Goal: Task Accomplishment & Management: Complete application form

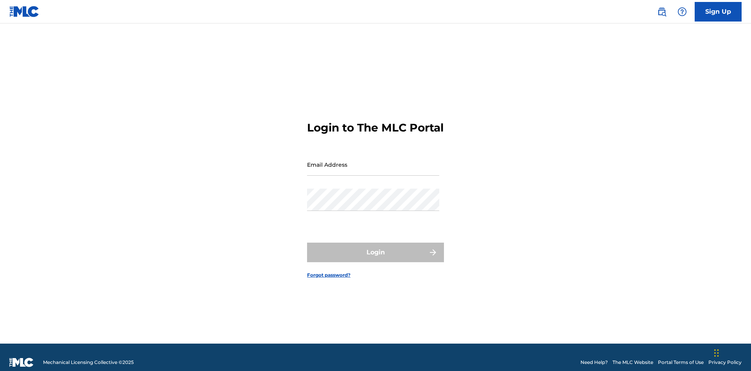
scroll to position [10, 0]
click at [718, 11] on link "Sign Up" at bounding box center [718, 12] width 47 height 20
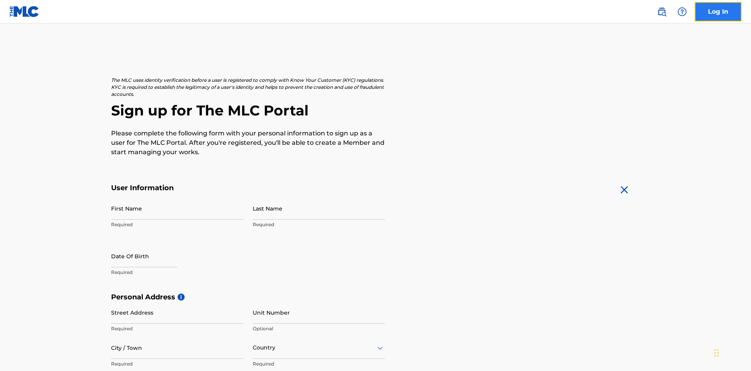
scroll to position [150, 0]
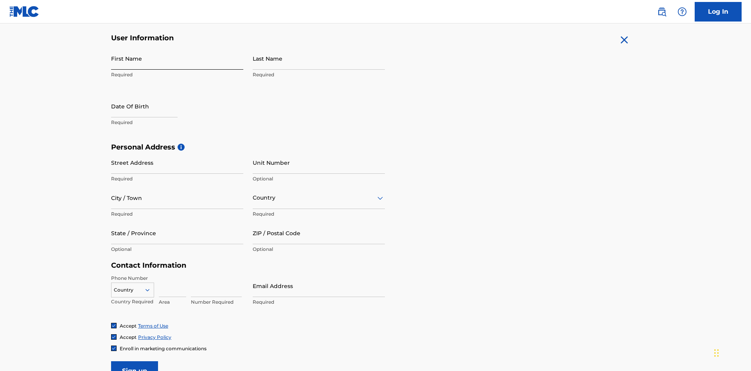
click at [177, 58] on input "First Name" at bounding box center [177, 58] width 132 height 22
type input "Nicole"
click at [319, 58] on input "Last Name" at bounding box center [319, 58] width 132 height 22
type input "Ribble"
click at [151, 95] on input "text" at bounding box center [144, 106] width 66 height 22
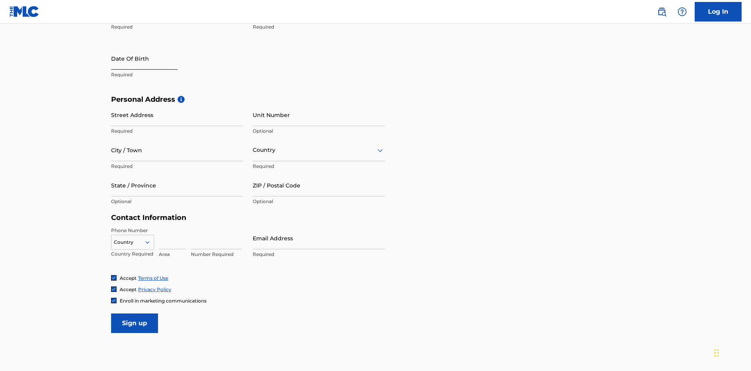
select select "7"
select select "2025"
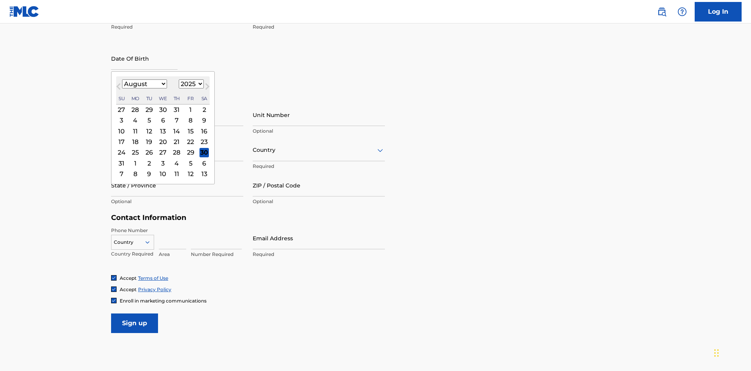
click at [144, 84] on select "January February March April May June July August September October November De…" at bounding box center [144, 83] width 45 height 9
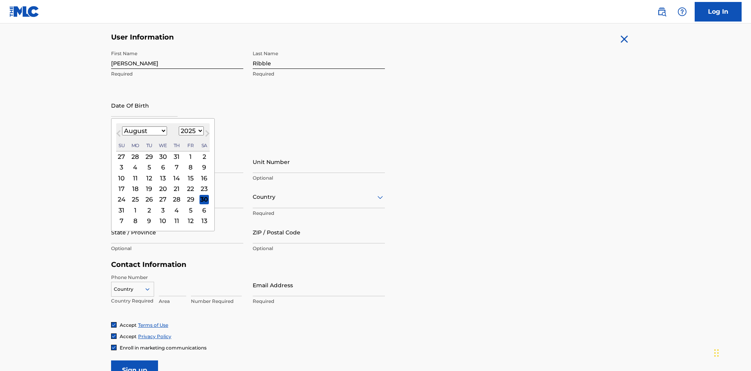
select select "0"
click at [190, 131] on select "1900 1901 1902 1903 1904 1905 1906 1907 1908 1909 1910 1911 1912 1913 1914 1915…" at bounding box center [191, 130] width 25 height 9
select select "1985"
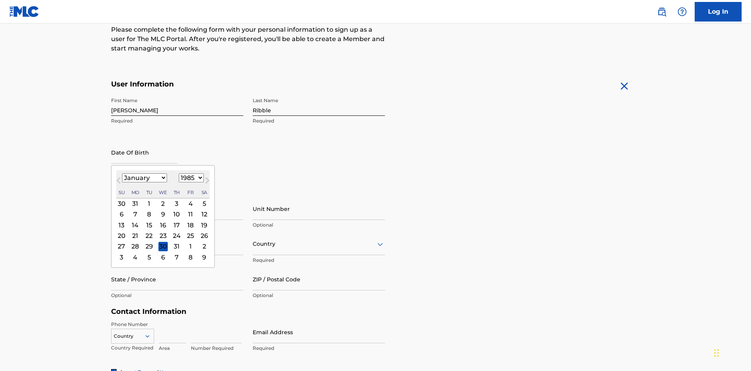
click at [190, 178] on select "1900 1901 1902 1903 1904 1905 1906 1907 1908 1909 1910 1911 1912 1913 1914 1915…" at bounding box center [191, 177] width 25 height 9
click at [149, 210] on div "8" at bounding box center [148, 214] width 9 height 9
type input "January 8 1985"
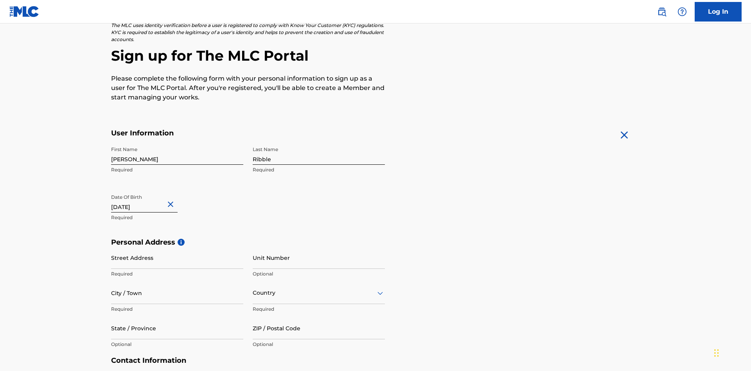
scroll to position [241, 0]
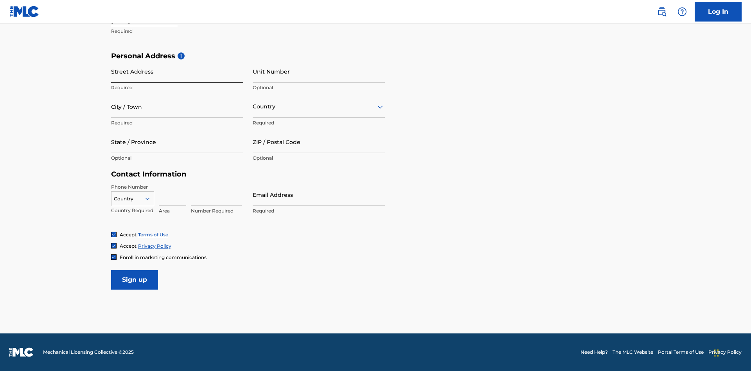
click at [177, 71] on input "Street Address" at bounding box center [177, 71] width 132 height 22
type input "9909 Elks Run Rd"
click at [177, 106] on input "City / Town" at bounding box center [177, 106] width 132 height 22
type input "Roseville"
click at [253, 106] on input "text" at bounding box center [254, 106] width 2 height 8
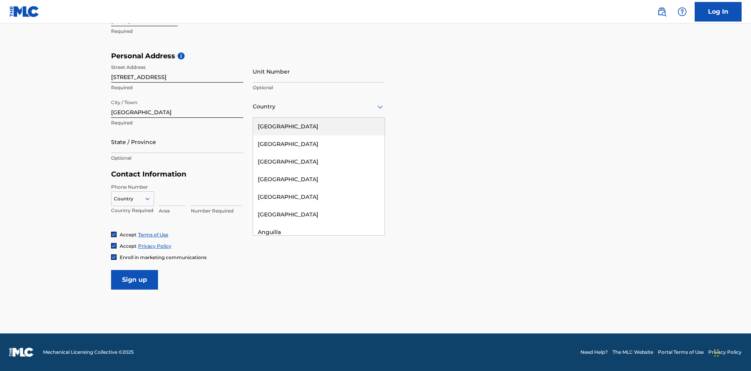
click at [319, 126] on div "United States" at bounding box center [318, 127] width 131 height 18
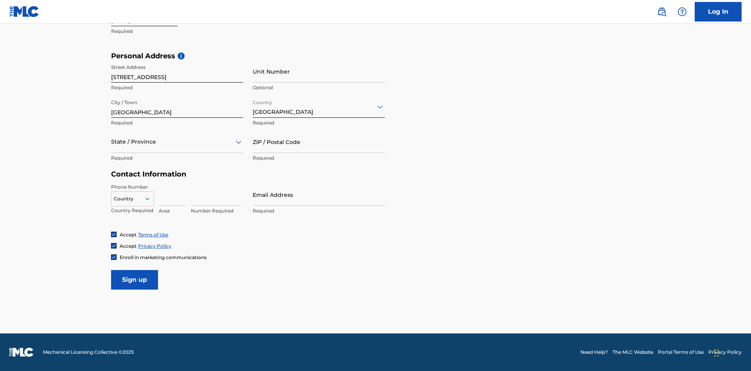
click at [177, 142] on div at bounding box center [177, 142] width 132 height 10
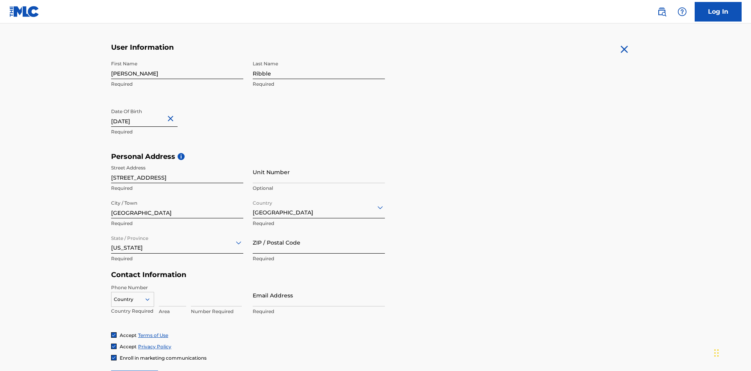
click at [319, 231] on input "ZIP / Postal Code" at bounding box center [319, 242] width 132 height 22
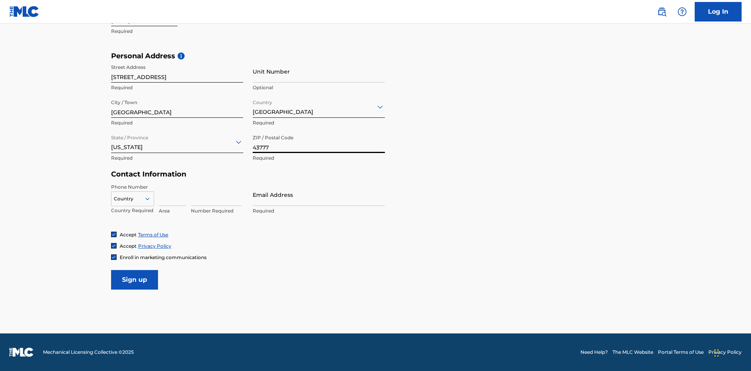
type input "43777"
click at [151, 198] on icon at bounding box center [147, 198] width 7 height 7
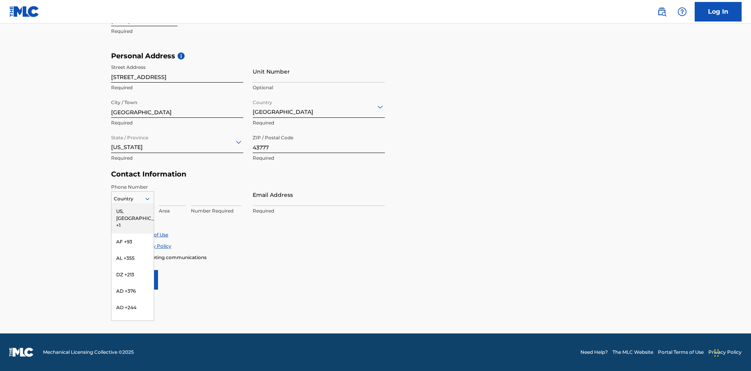
click at [133, 211] on div "US, CA +1" at bounding box center [132, 218] width 42 height 31
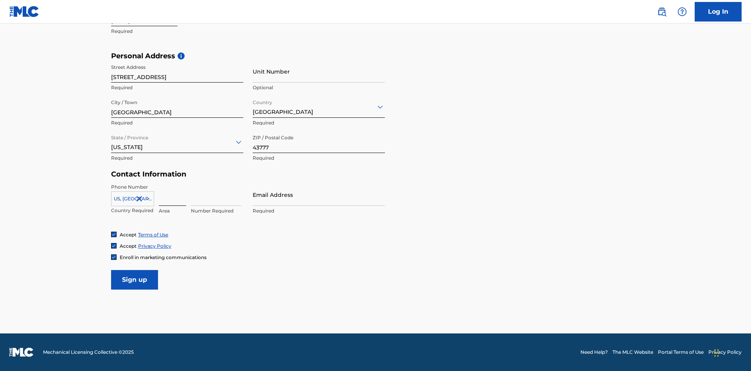
click at [172, 194] on input at bounding box center [172, 194] width 27 height 22
type input "740"
click at [216, 194] on input at bounding box center [216, 194] width 51 height 22
type input "8086351"
click at [319, 194] on input "Email Address" at bounding box center [319, 194] width 132 height 22
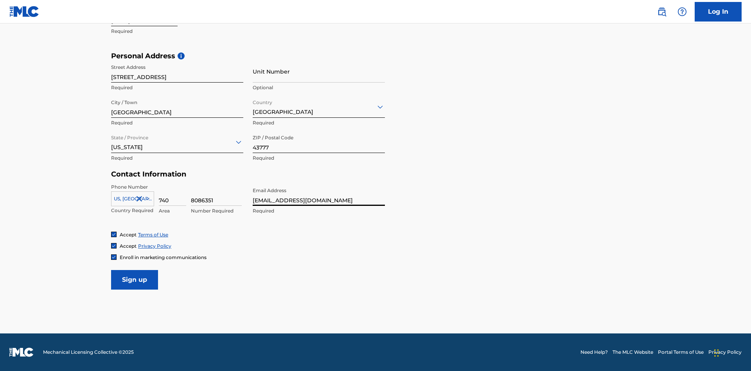
scroll to position [0, 23]
type input "[EMAIL_ADDRESS][DOMAIN_NAME]"
click at [135, 279] on input "Sign up" at bounding box center [134, 280] width 47 height 20
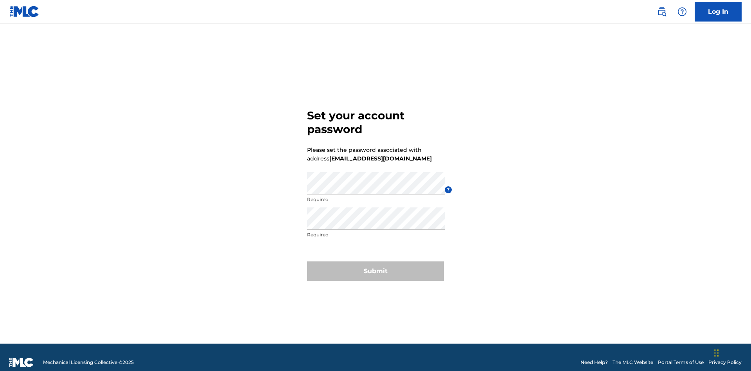
scroll to position [10, 0]
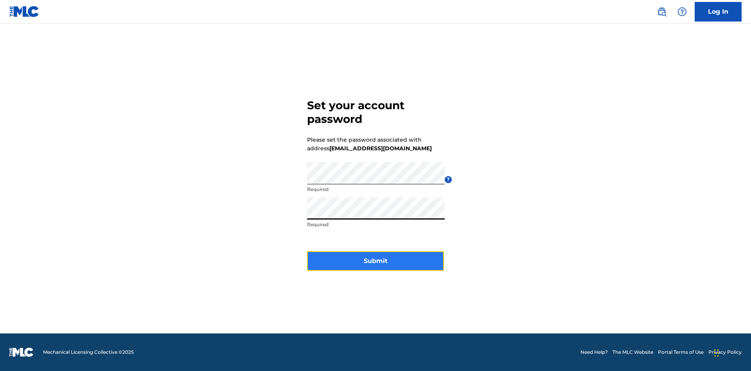
click at [375, 266] on button "Submit" at bounding box center [375, 261] width 137 height 20
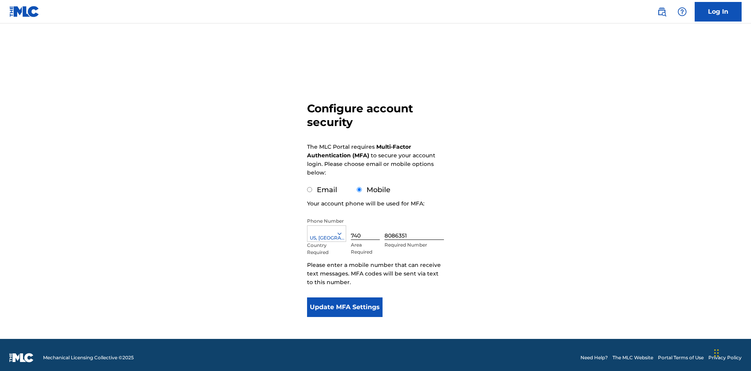
scroll to position [8, 0]
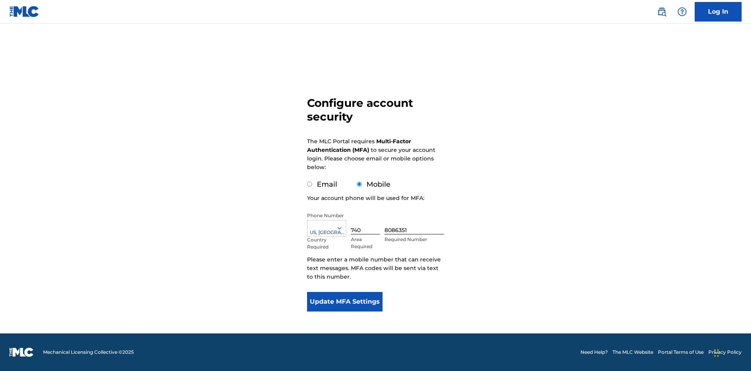
click at [310, 184] on input "Email" at bounding box center [309, 183] width 5 height 5
radio input "true"
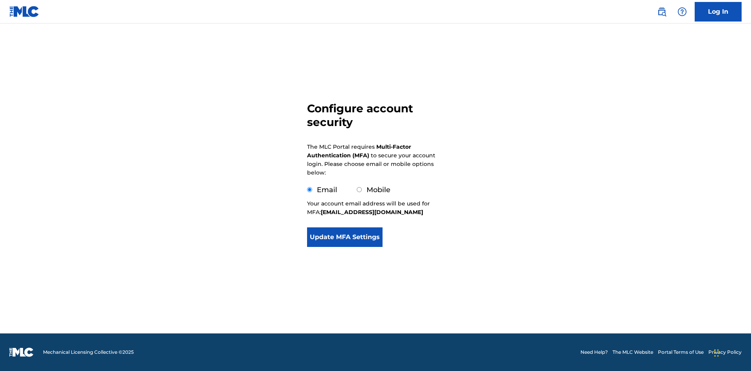
scroll to position [0, 0]
click at [345, 247] on button "Update MFA Settings" at bounding box center [344, 237] width 75 height 20
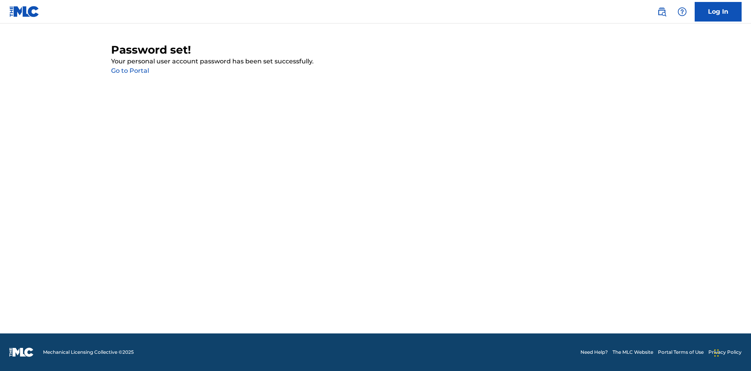
click at [130, 71] on link "Go to Portal" at bounding box center [130, 70] width 38 height 7
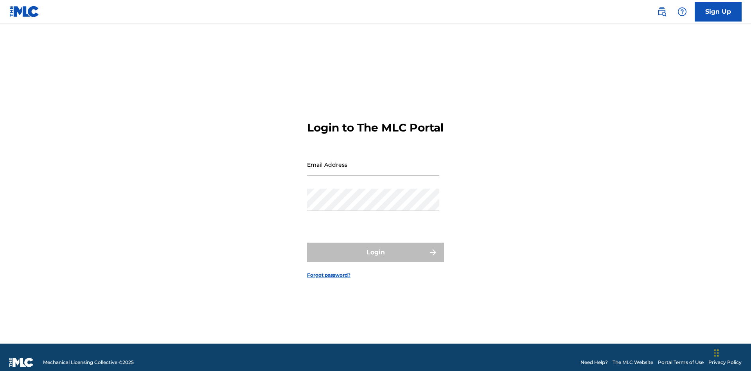
scroll to position [10, 0]
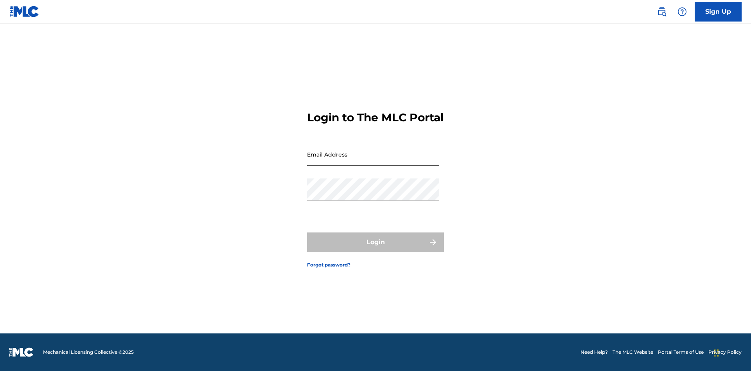
click at [373, 161] on input "Email Address" at bounding box center [373, 154] width 132 height 22
type input "[EMAIL_ADDRESS][DOMAIN_NAME]"
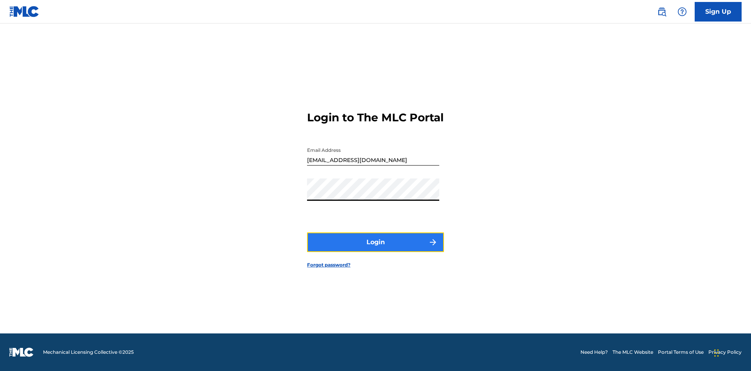
click at [375, 249] on button "Login" at bounding box center [375, 242] width 137 height 20
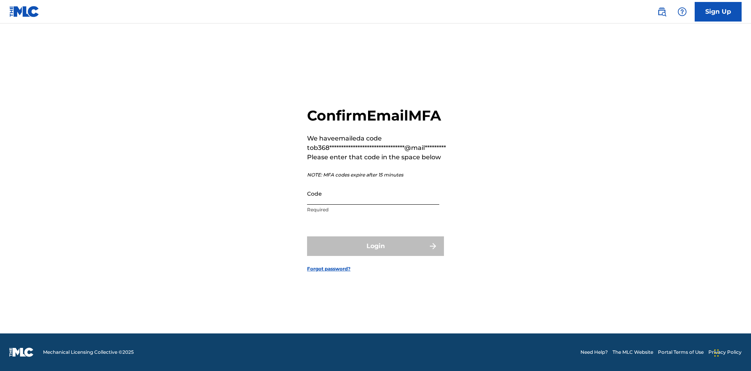
click at [373, 193] on input "Code" at bounding box center [373, 193] width 132 height 22
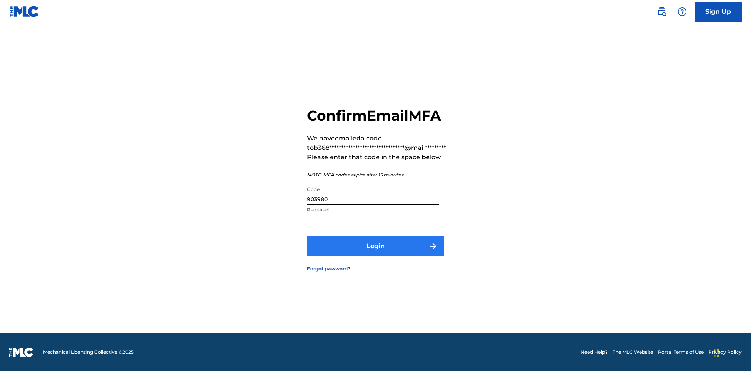
type input "903980"
click at [375, 246] on button "Login" at bounding box center [375, 246] width 137 height 20
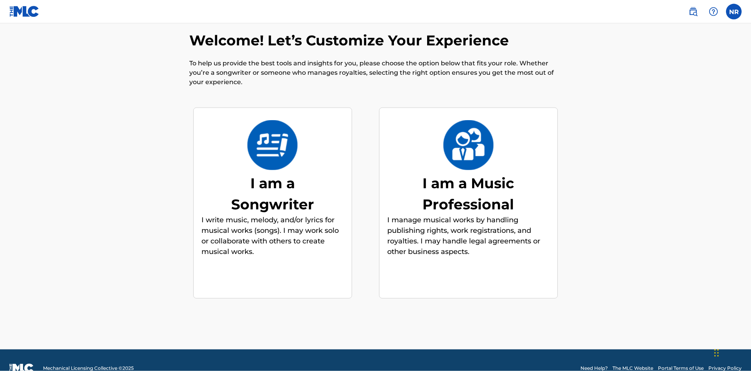
scroll to position [12, 0]
